Goal: Task Accomplishment & Management: Use online tool/utility

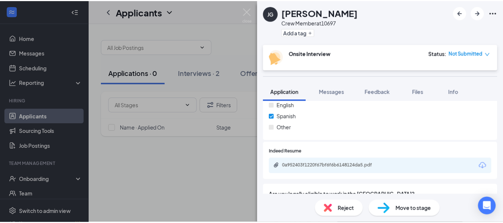
scroll to position [372, 0]
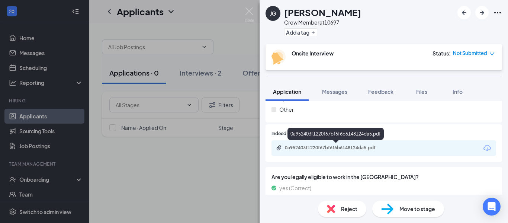
click at [316, 147] on div "0a952403f1220f67bf6f6b6148124da5.pdf" at bounding box center [337, 148] width 104 height 6
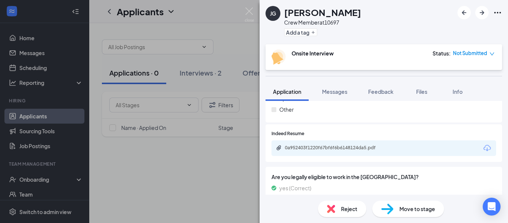
click at [334, 208] on img at bounding box center [331, 209] width 8 height 8
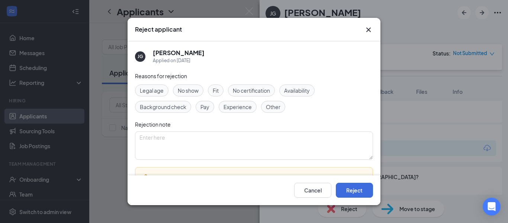
click at [209, 106] on span "Pay" at bounding box center [205, 107] width 9 height 8
click at [355, 186] on button "Reject" at bounding box center [354, 190] width 37 height 15
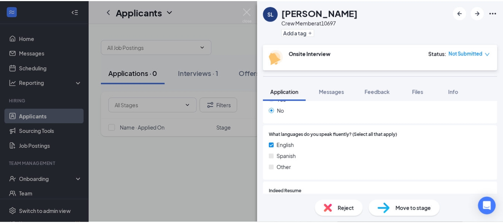
scroll to position [372, 0]
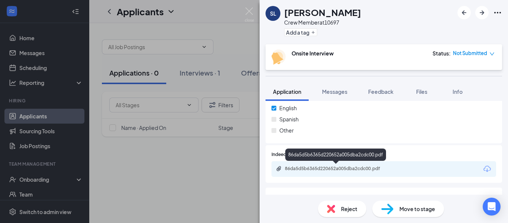
click at [314, 166] on div "86da5d5b6365d220652a005dba2cdc00.pdf" at bounding box center [337, 169] width 104 height 6
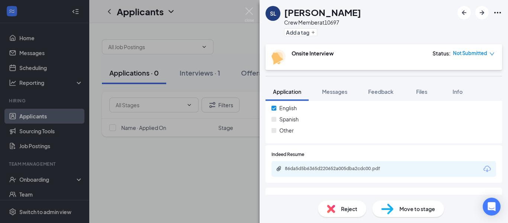
click at [331, 208] on img at bounding box center [331, 209] width 8 height 8
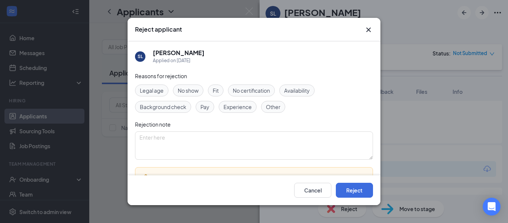
click at [199, 89] on div "No show" at bounding box center [188, 90] width 31 height 12
click at [358, 194] on button "Reject" at bounding box center [354, 190] width 37 height 15
